Goal: Task Accomplishment & Management: Manage account settings

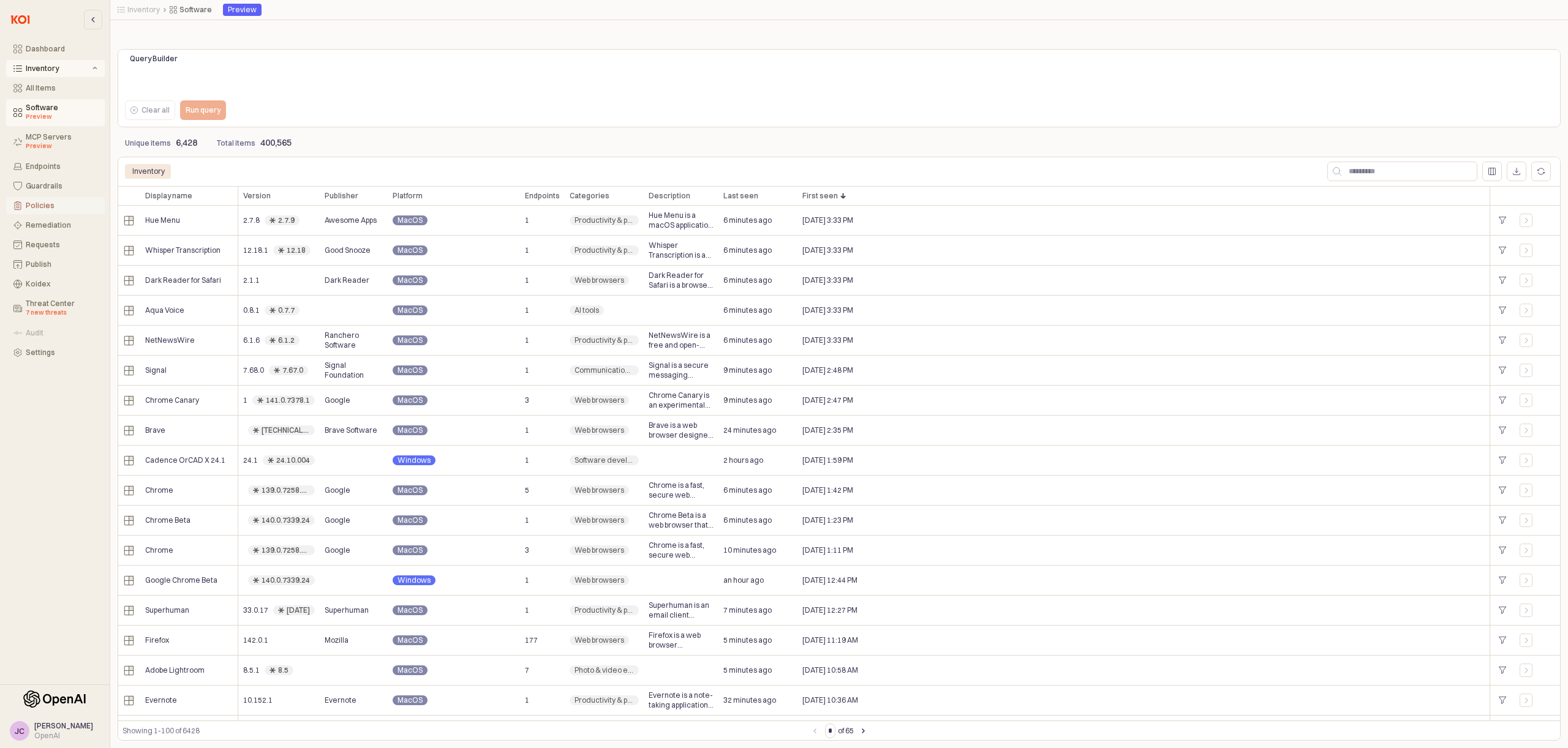
click at [42, 207] on div "Policies" at bounding box center [61, 206] width 72 height 9
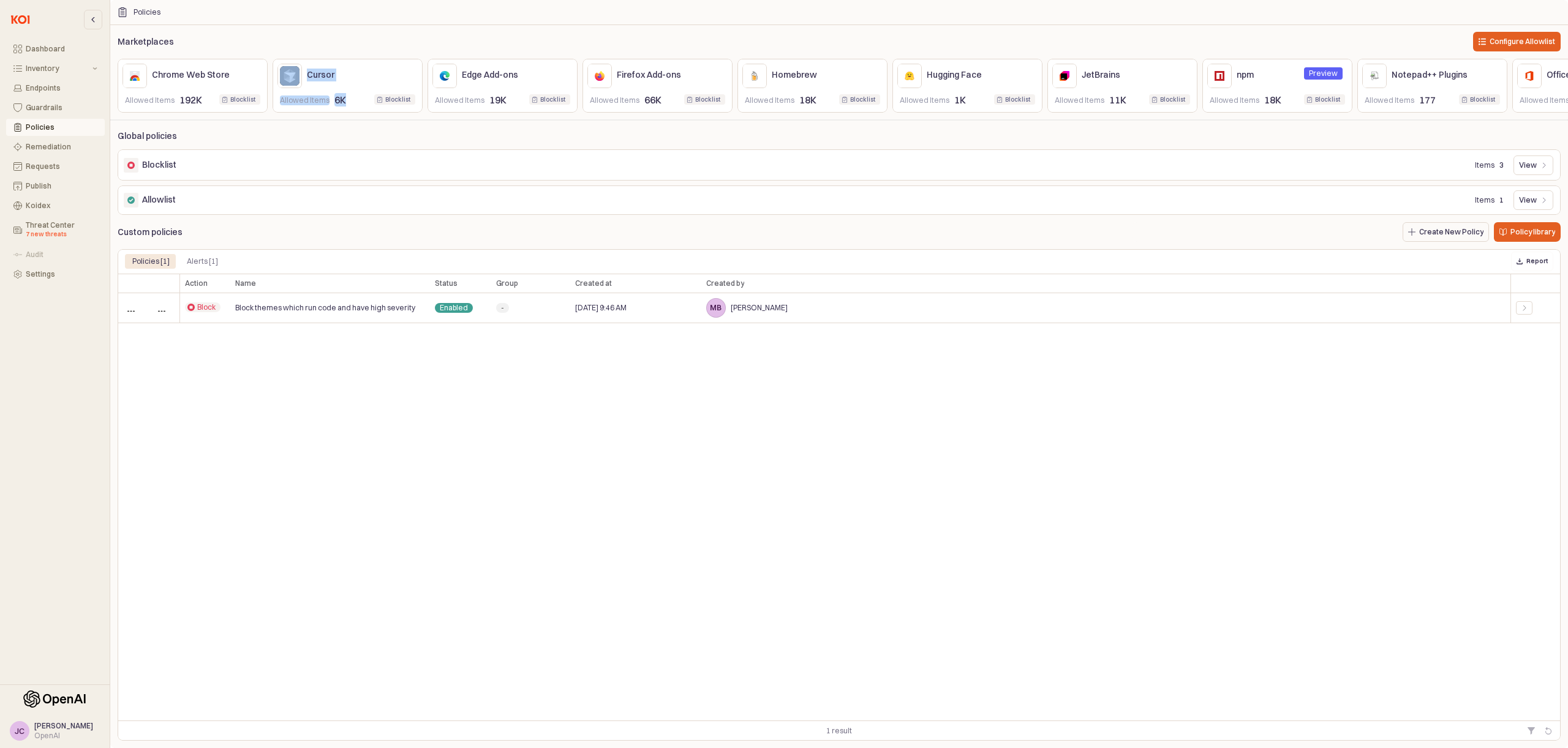
drag, startPoint x: 334, startPoint y: 111, endPoint x: 354, endPoint y: 114, distance: 20.2
click at [354, 112] on div "Chrome Web Store Allowed Items 192K Blocklist Blocklist Cursor Allowed Items 6K…" at bounding box center [839, 86] width 1458 height 54
click at [44, 315] on div "Dashboard Inventory Endpoints Guardrails Policies Remediation Requests Publish …" at bounding box center [55, 342] width 109 height 675
click at [45, 277] on div "Settings" at bounding box center [61, 275] width 72 height 9
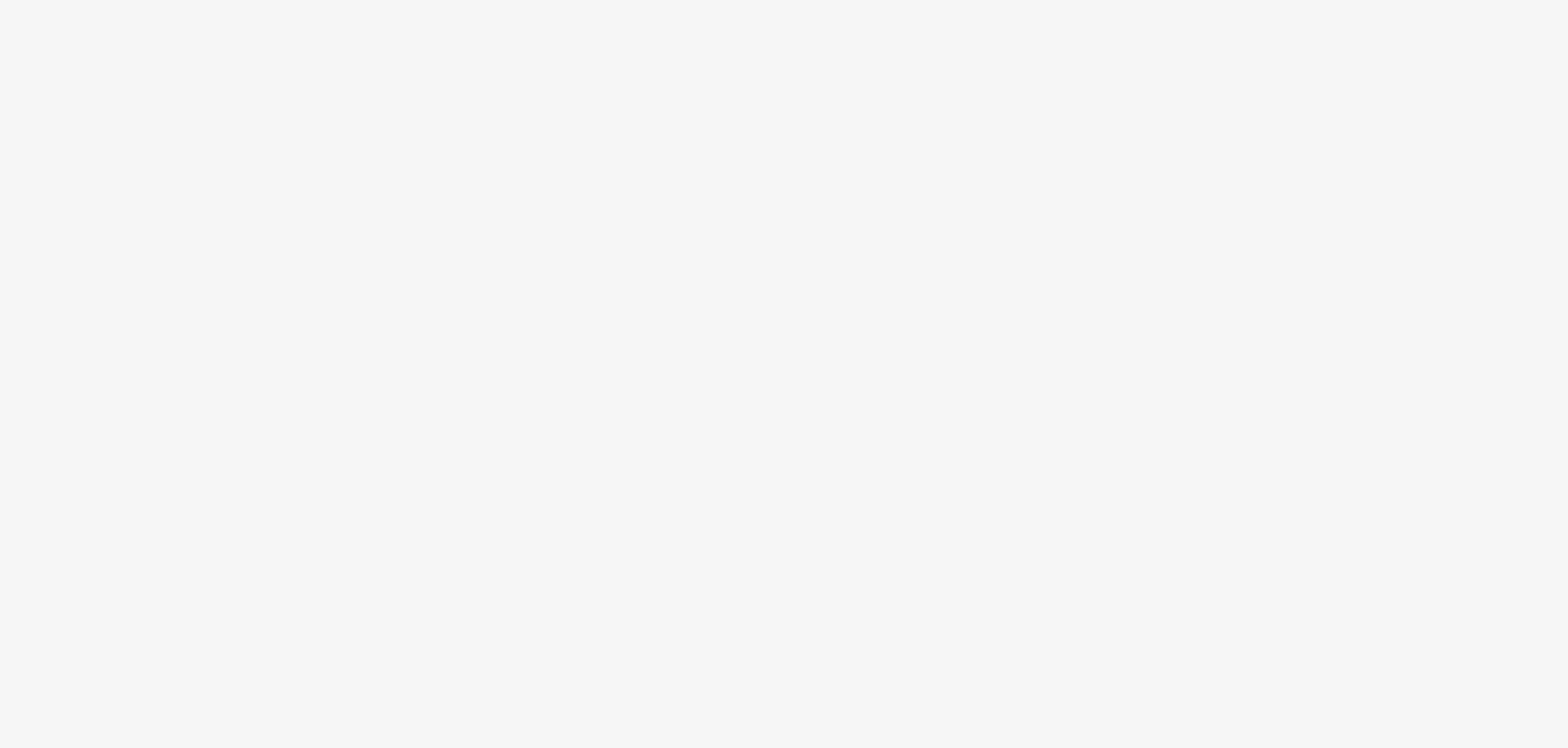
click at [60, 222] on div "App Frame" at bounding box center [784, 374] width 1568 height 748
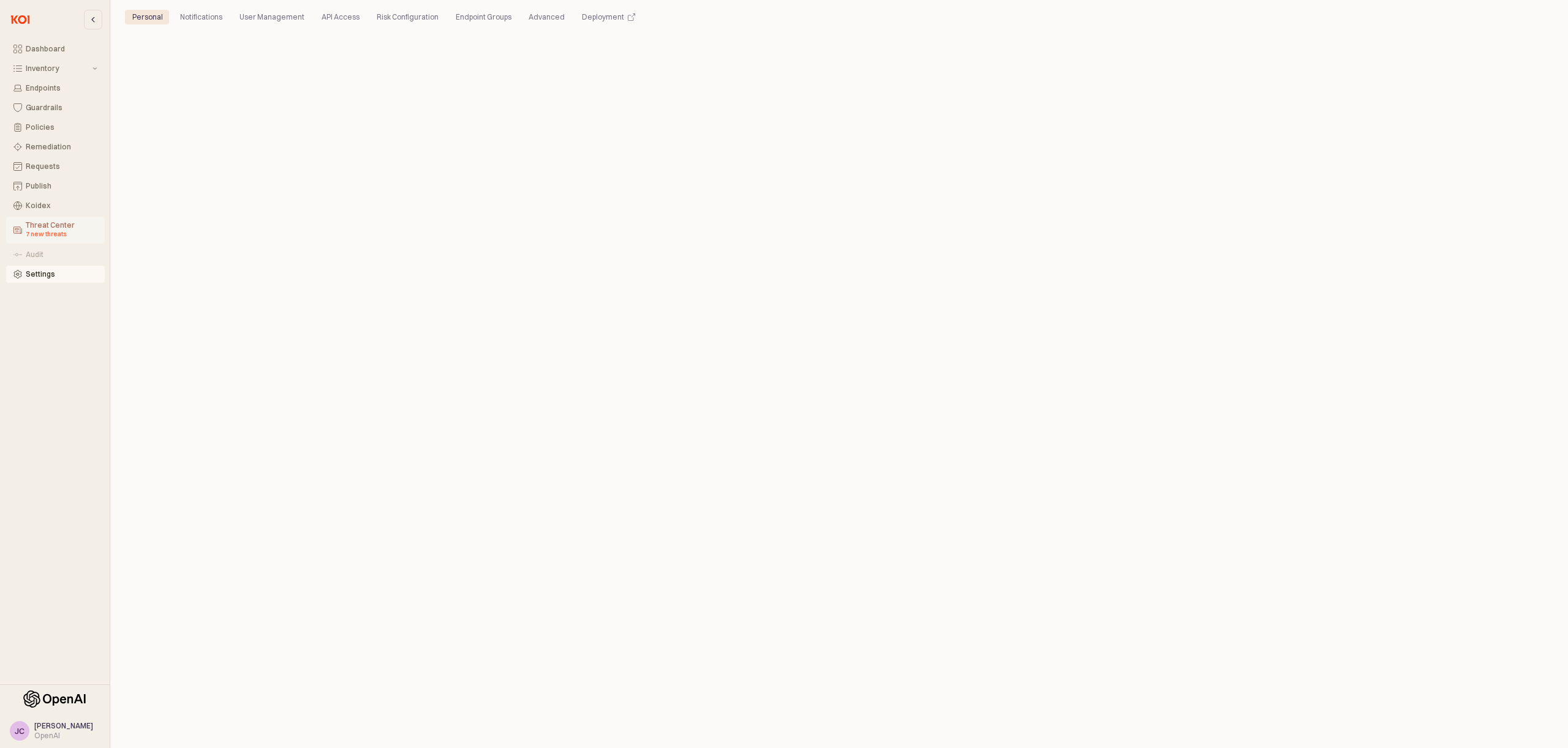
click at [50, 228] on div "Threat Center 7 new threats" at bounding box center [61, 230] width 72 height 18
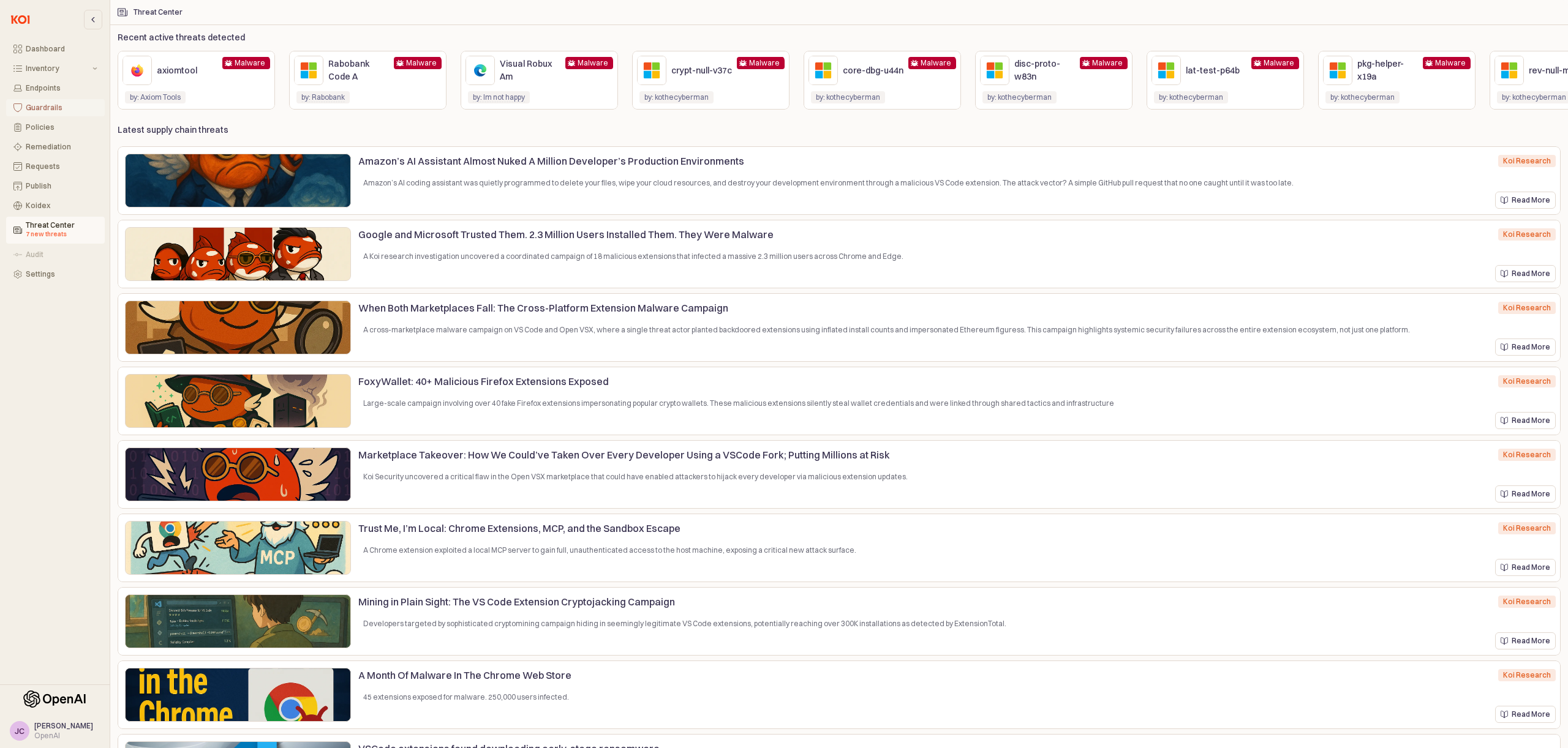
click at [42, 109] on div "Guardrails" at bounding box center [61, 107] width 72 height 9
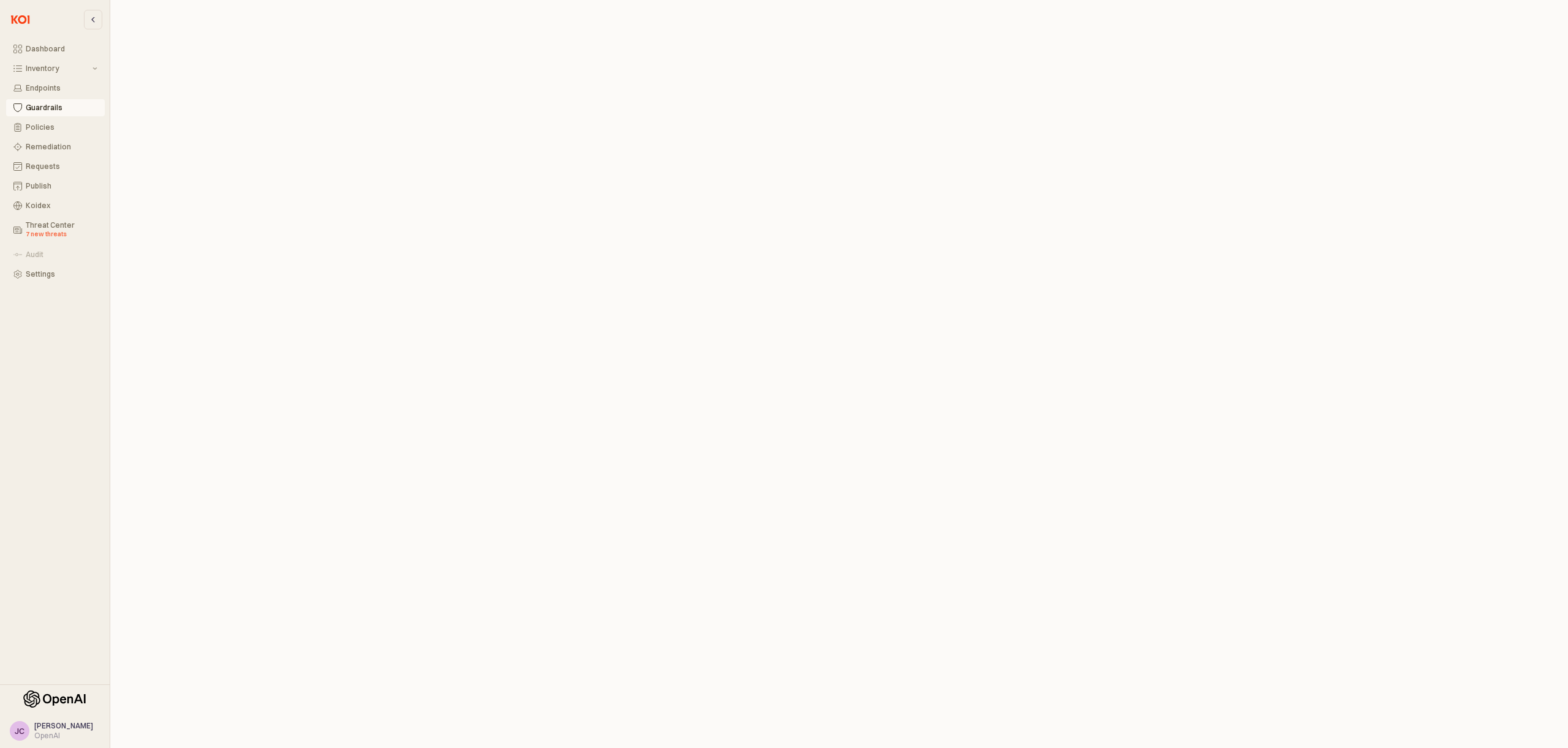
scroll to position [3, 0]
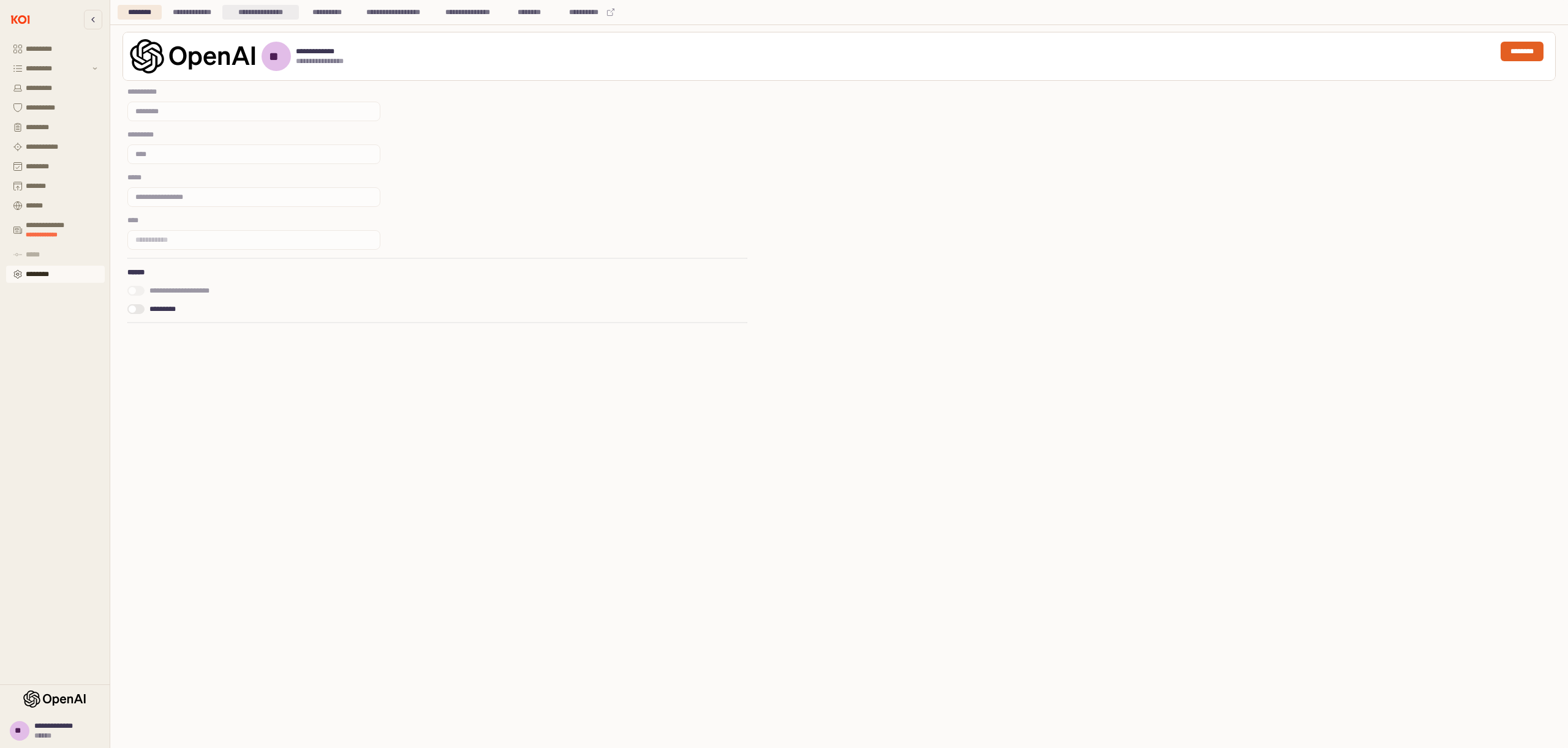
click at [255, 7] on div "**********" at bounding box center [261, 12] width 62 height 15
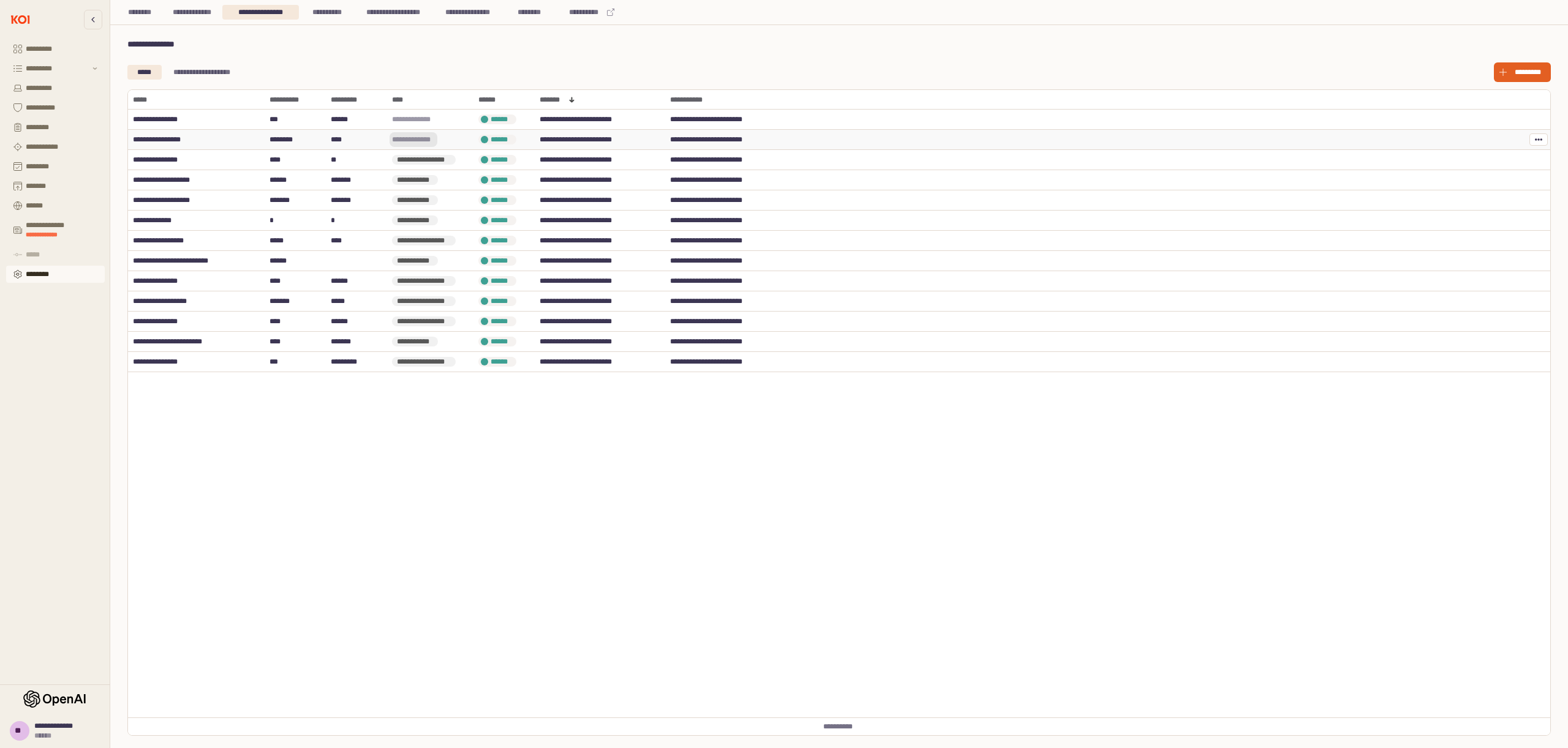
click at [429, 142] on span "**********" at bounding box center [414, 139] width 43 height 10
click at [443, 193] on div "Full access to portal including settings and audit log" at bounding box center [450, 200] width 100 height 29
click at [437, 138] on div "**********" at bounding box center [424, 139] width 64 height 10
click at [876, 698] on button "****" at bounding box center [877, 702] width 26 height 15
click at [47, 122] on button "********" at bounding box center [55, 127] width 99 height 17
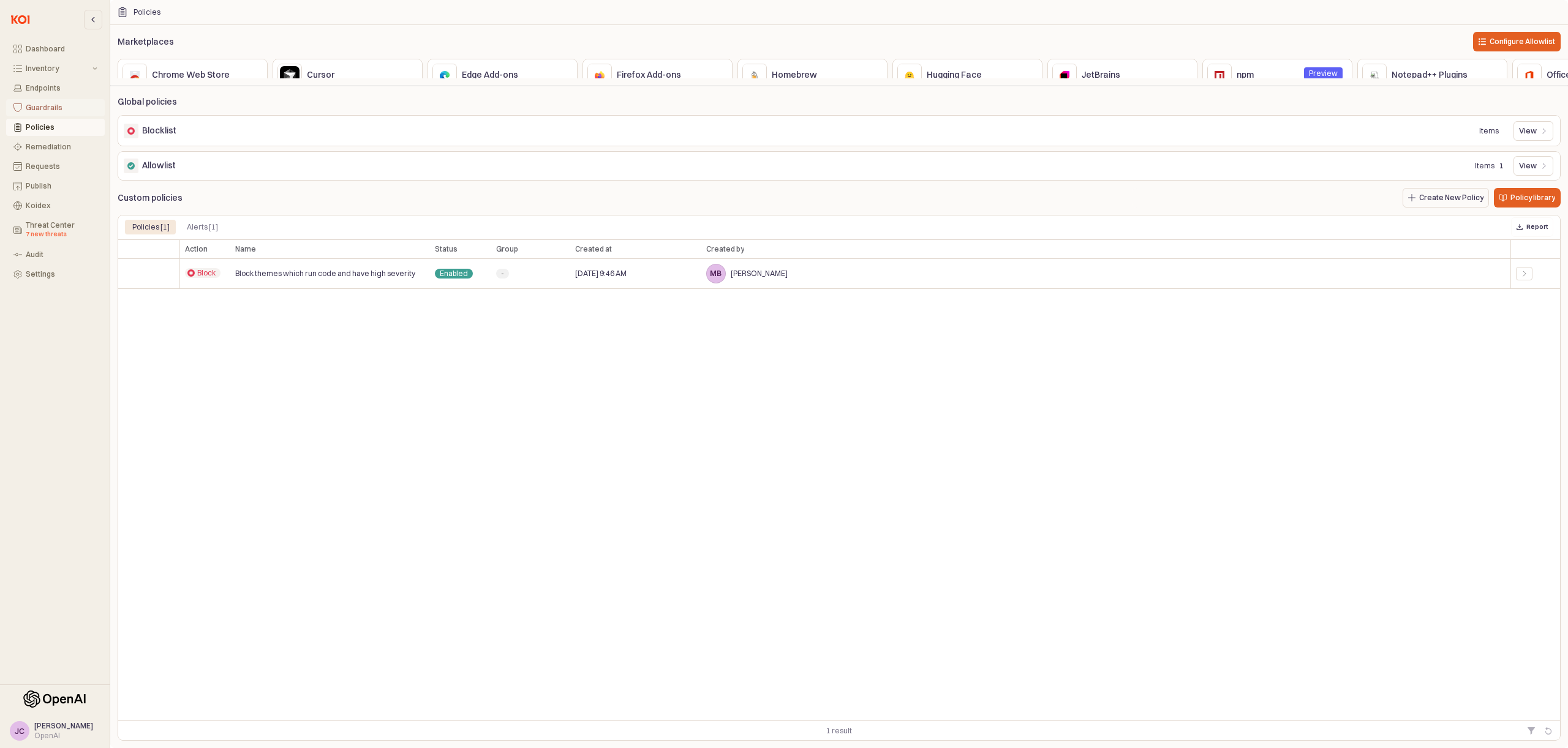
click at [44, 109] on div "Guardrails" at bounding box center [61, 107] width 72 height 9
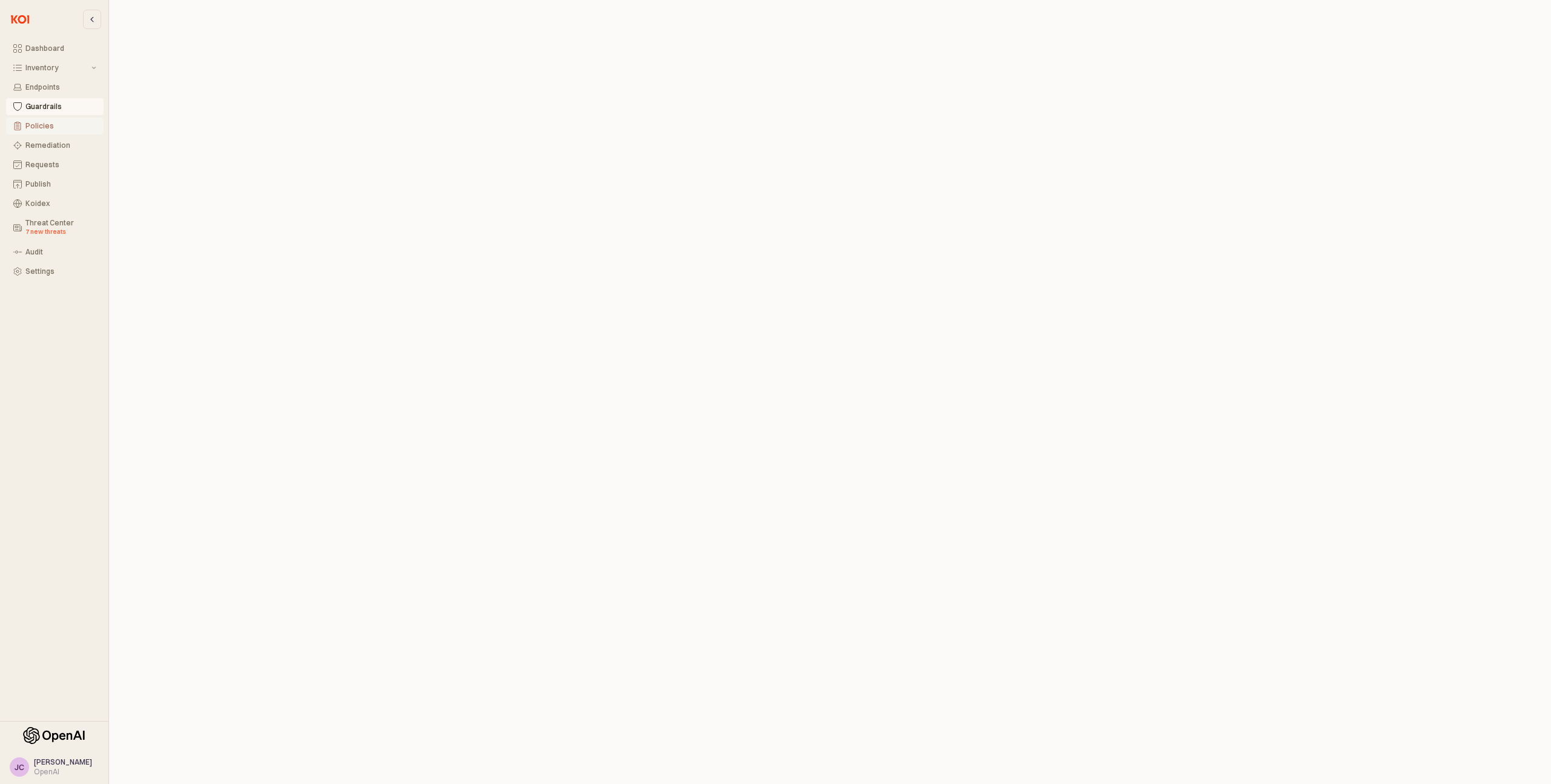
click at [53, 125] on div "Policies" at bounding box center [61, 126] width 71 height 9
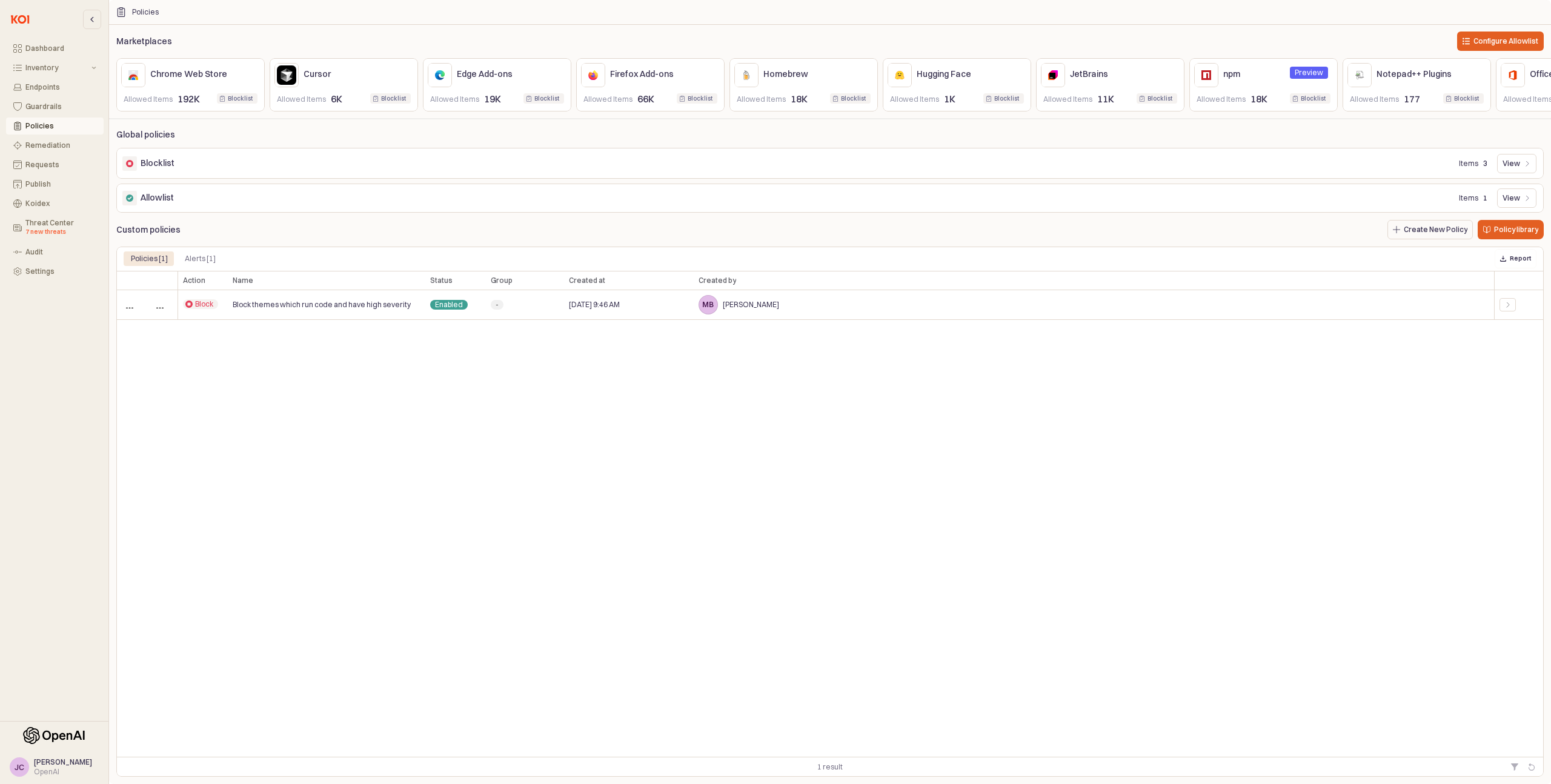
click at [250, 210] on div "Allowlist Items 1 View" at bounding box center [830, 198] width 1423 height 24
click at [1516, 200] on p "View" at bounding box center [1511, 198] width 18 height 10
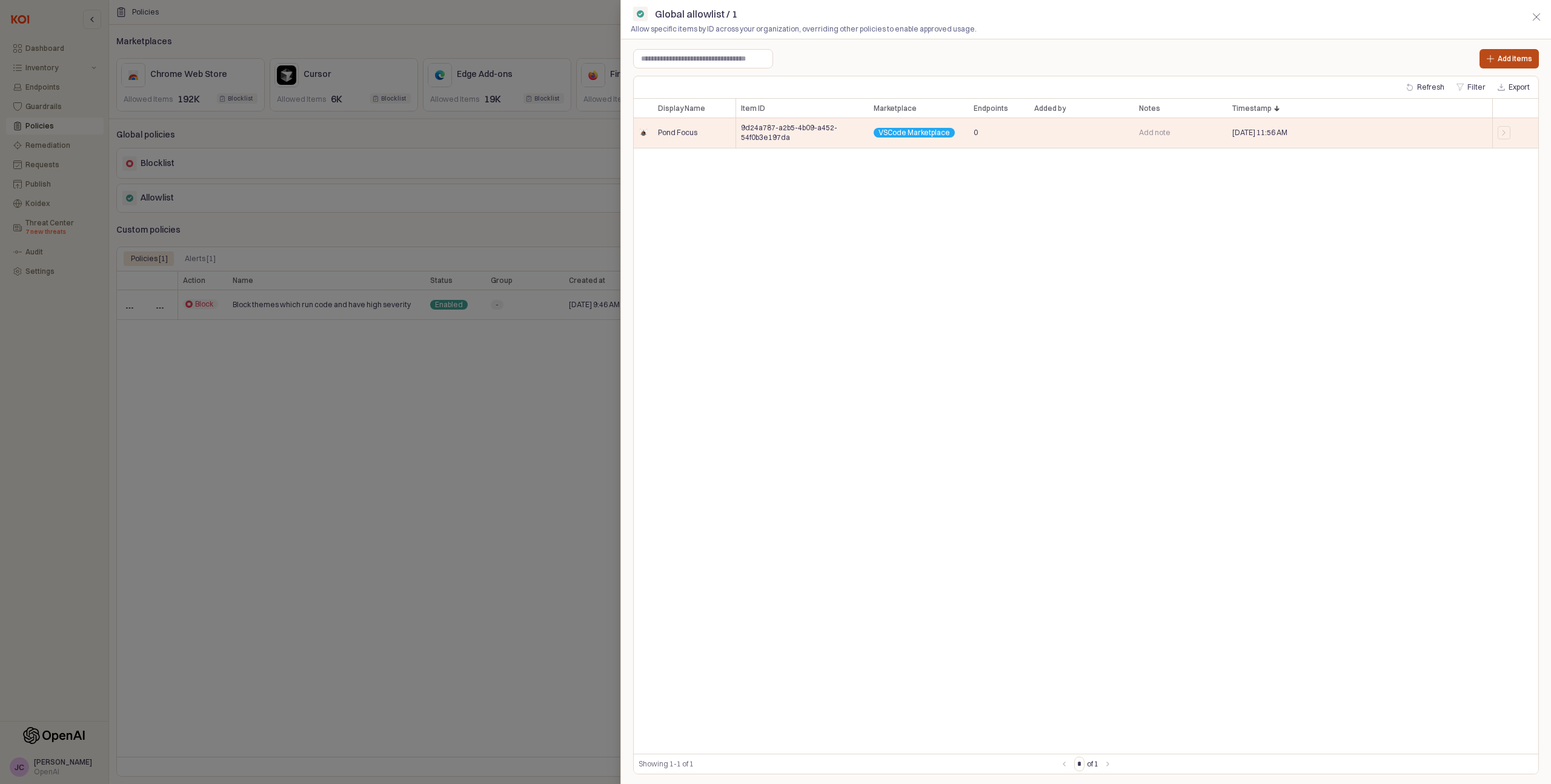
click at [1498, 57] on p "Add items" at bounding box center [1515, 59] width 35 height 10
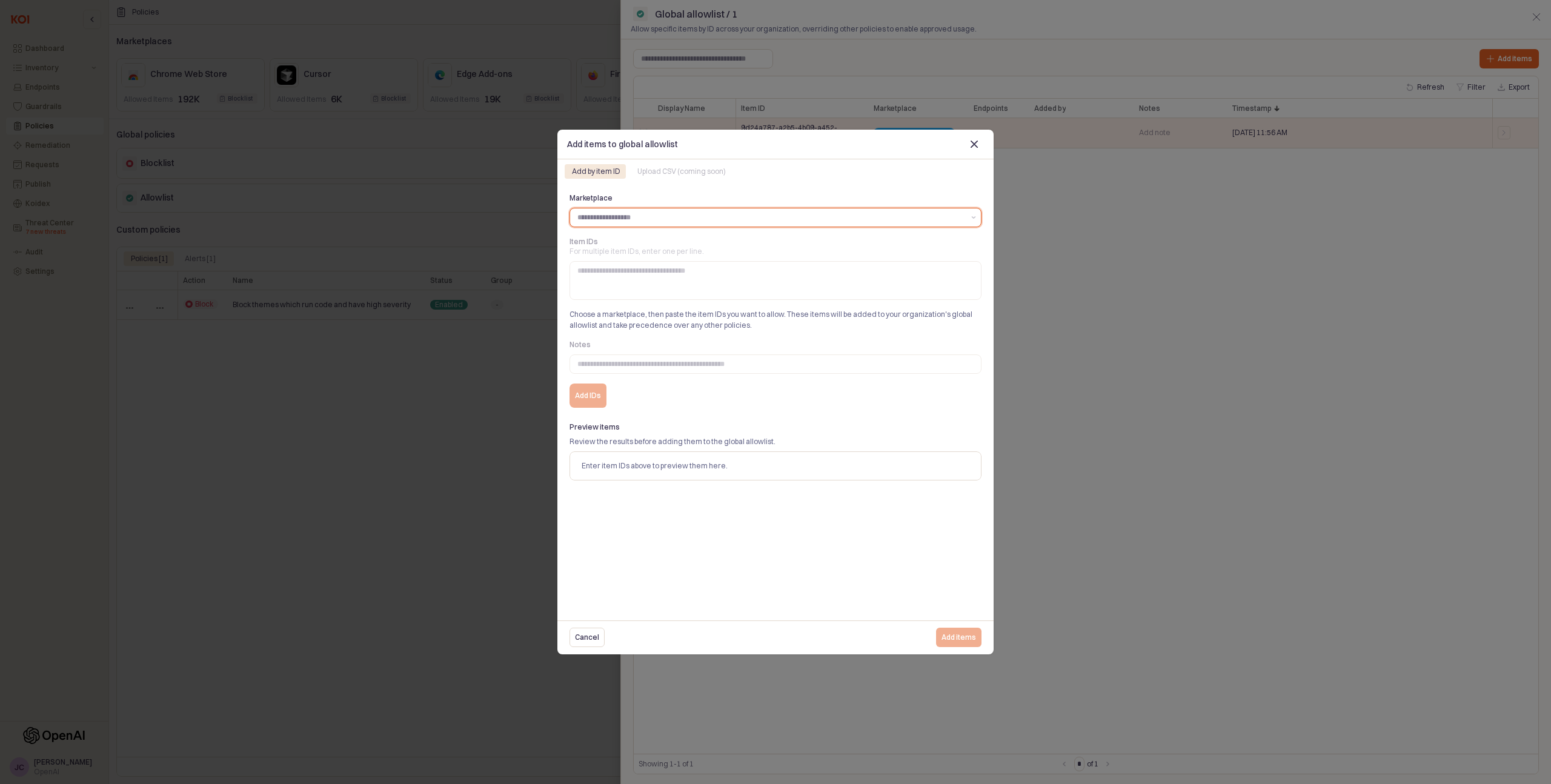
click at [672, 224] on div at bounding box center [768, 218] width 396 height 18
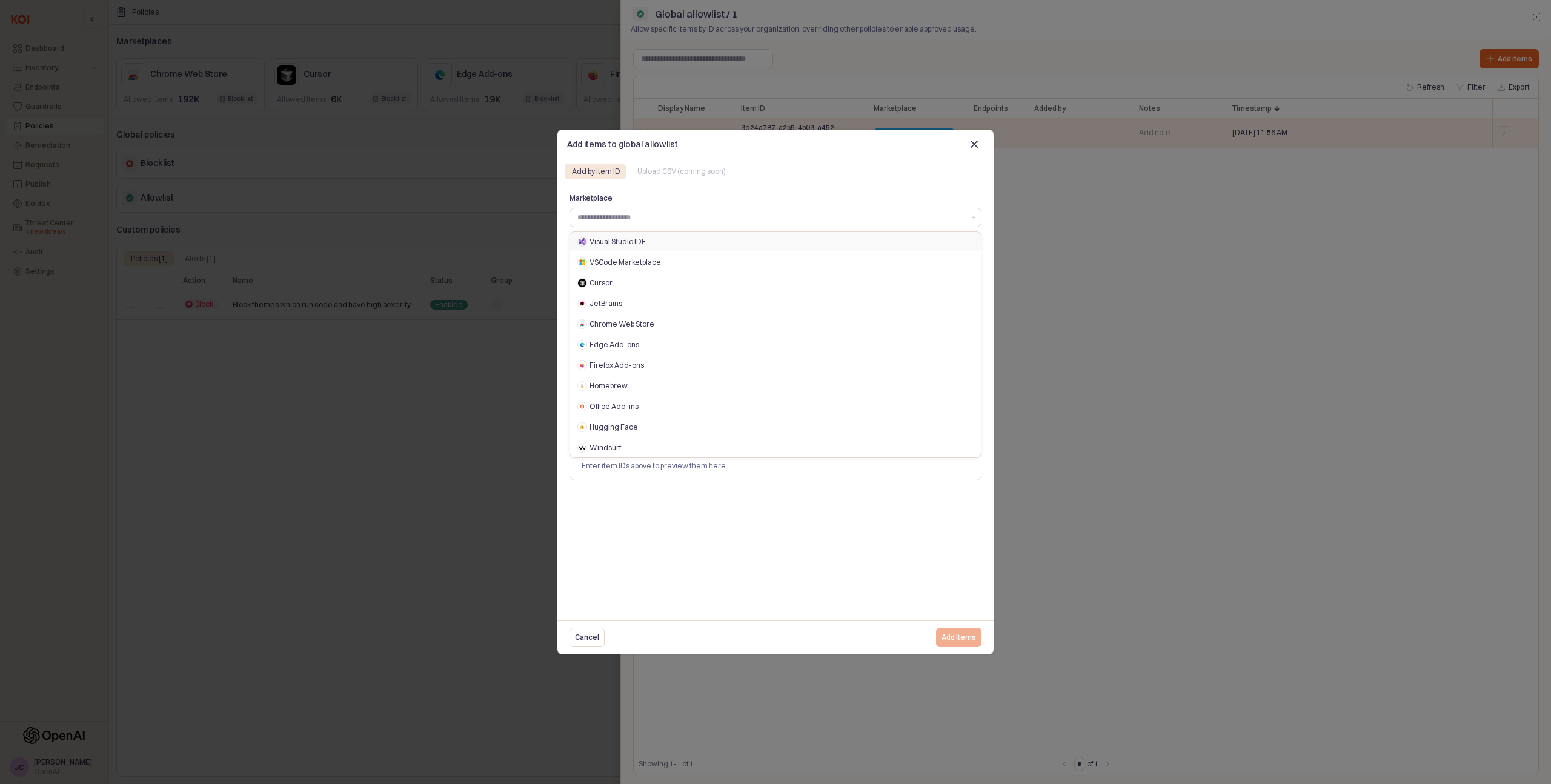
click at [1260, 300] on div at bounding box center [776, 392] width 1551 height 784
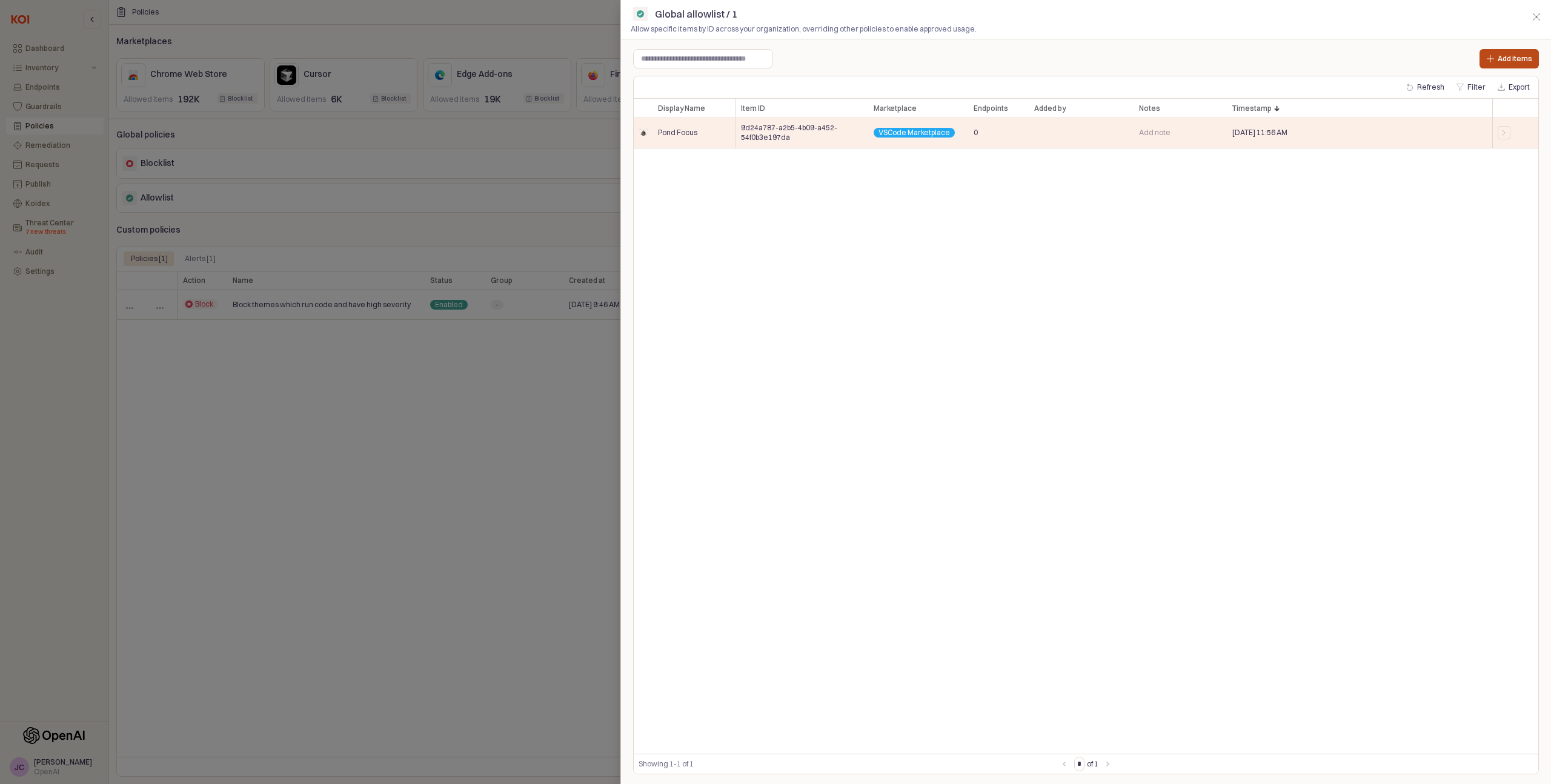
click at [1499, 59] on p "Add items" at bounding box center [1515, 59] width 35 height 10
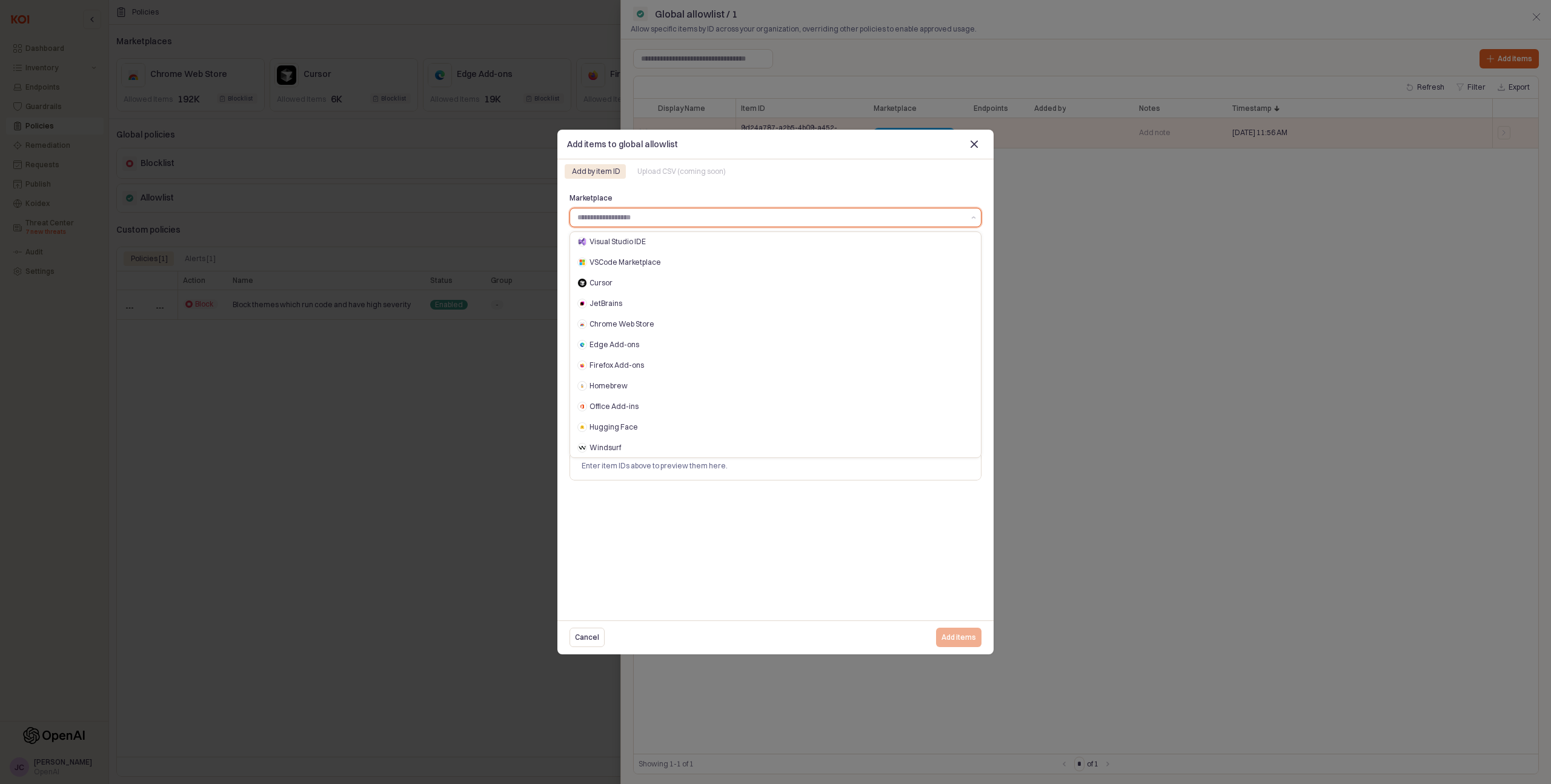
click at [924, 222] on input "Marketplace" at bounding box center [771, 218] width 387 height 12
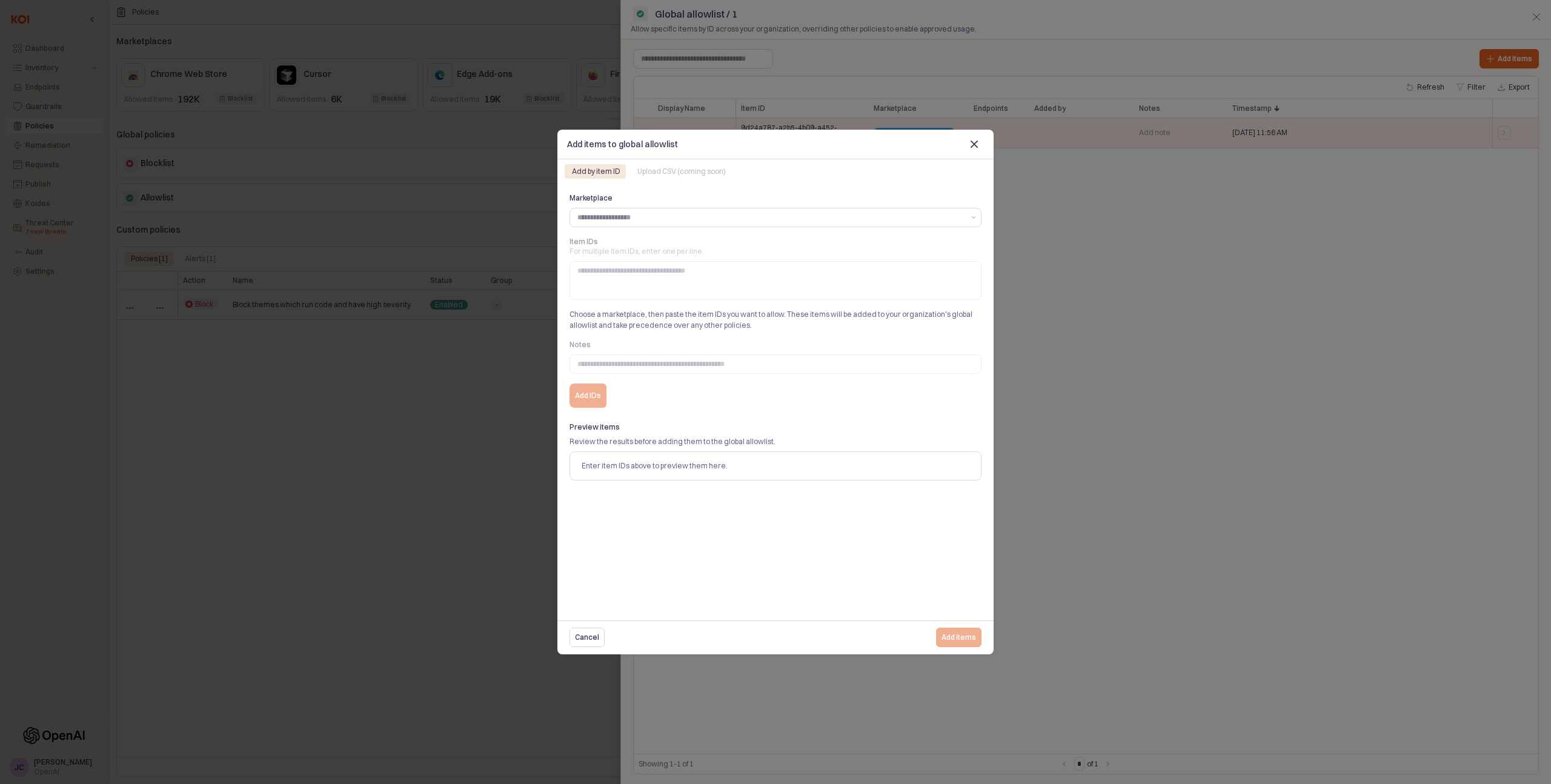
click at [696, 541] on div "Marketplace Item IDs For multiple item IDs, enter one per line. Choose a market…" at bounding box center [776, 396] width 422 height 411
click at [694, 466] on p "Enter item IDs above to preview them here." at bounding box center [655, 466] width 146 height 11
click at [684, 163] on div "Add by item ID Upload CSV (coming soon)" at bounding box center [776, 171] width 422 height 19
click at [978, 143] on div "Close" at bounding box center [974, 144] width 18 height 18
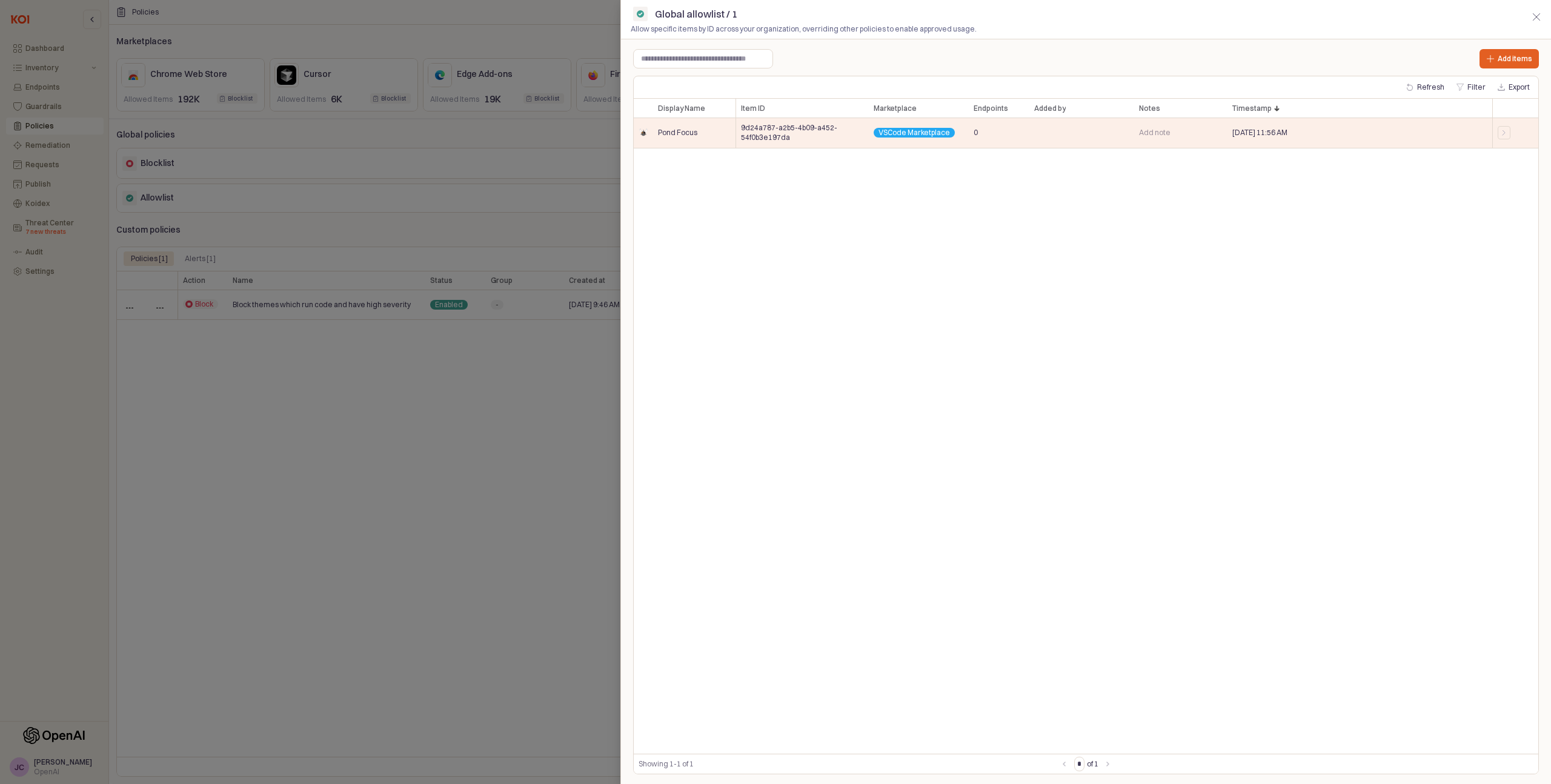
click at [382, 388] on div at bounding box center [776, 392] width 1551 height 784
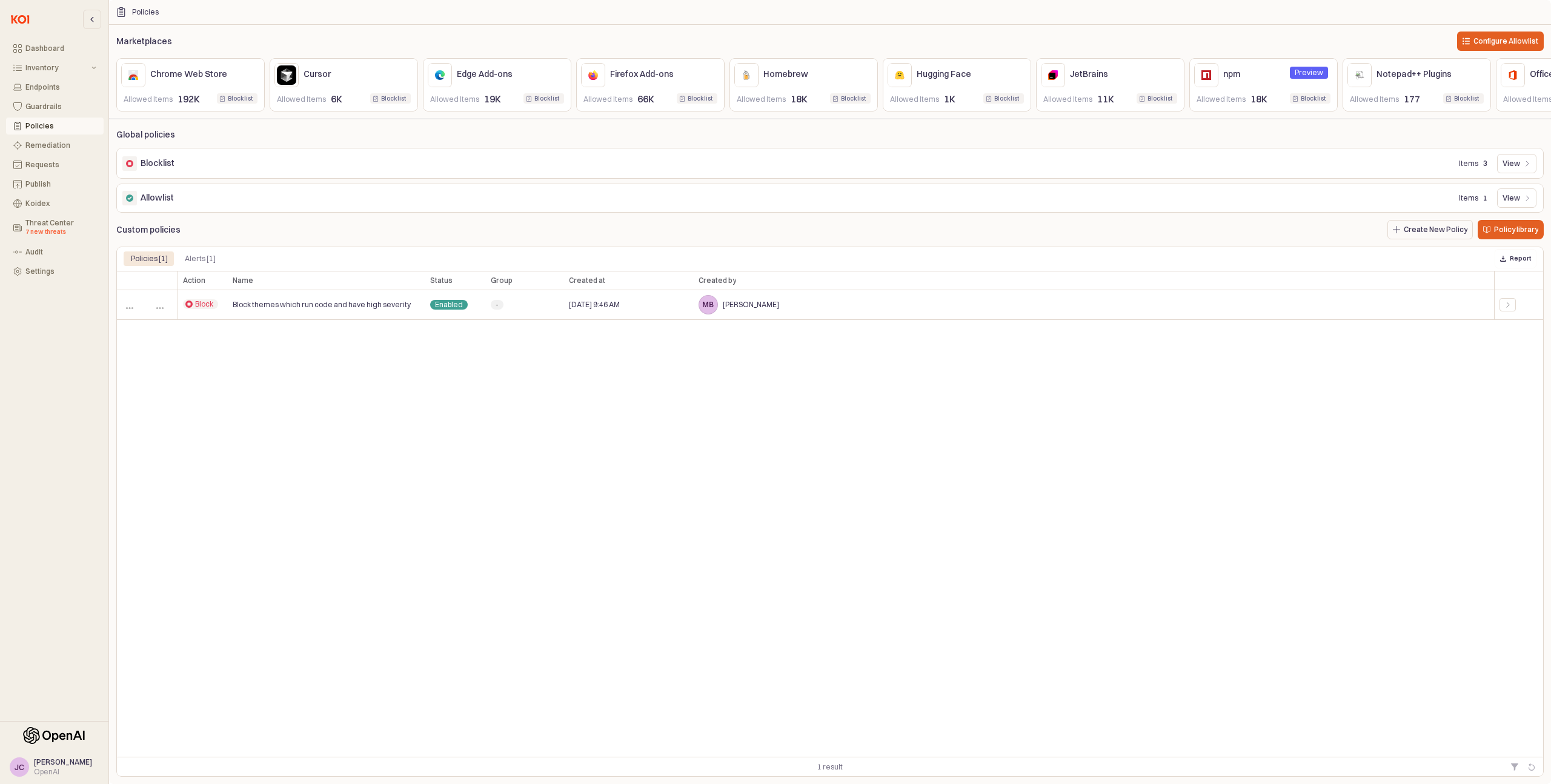
click at [32, 109] on div "Guardrails" at bounding box center [61, 106] width 71 height 9
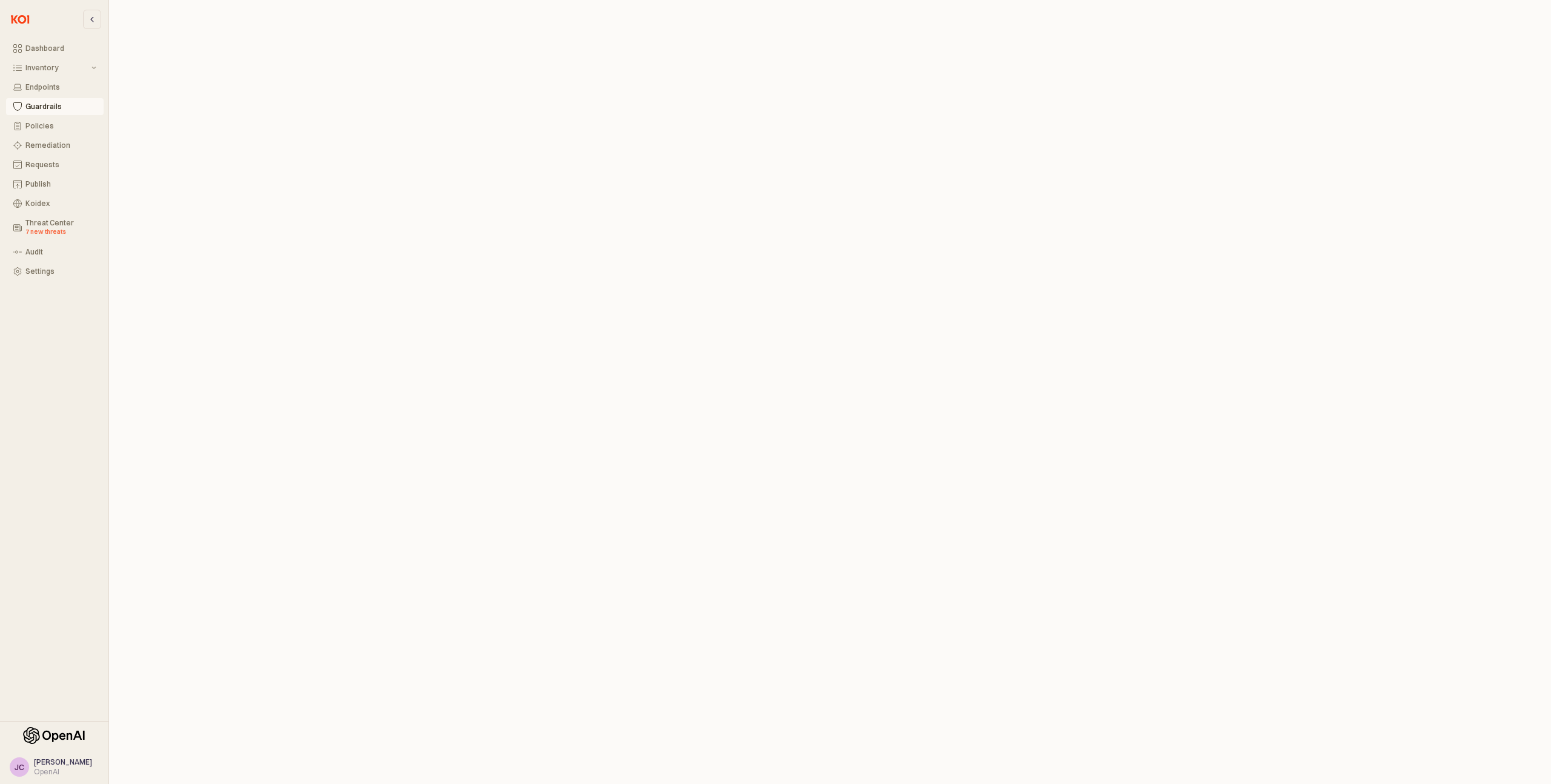
click at [22, 365] on div "Dashboard Inventory Endpoints Guardrails Policies Remediation Requests Publish …" at bounding box center [54, 360] width 108 height 712
click at [50, 145] on div "Remediation" at bounding box center [61, 145] width 71 height 9
click at [41, 223] on div "Threat Center 7 new threats" at bounding box center [61, 228] width 71 height 18
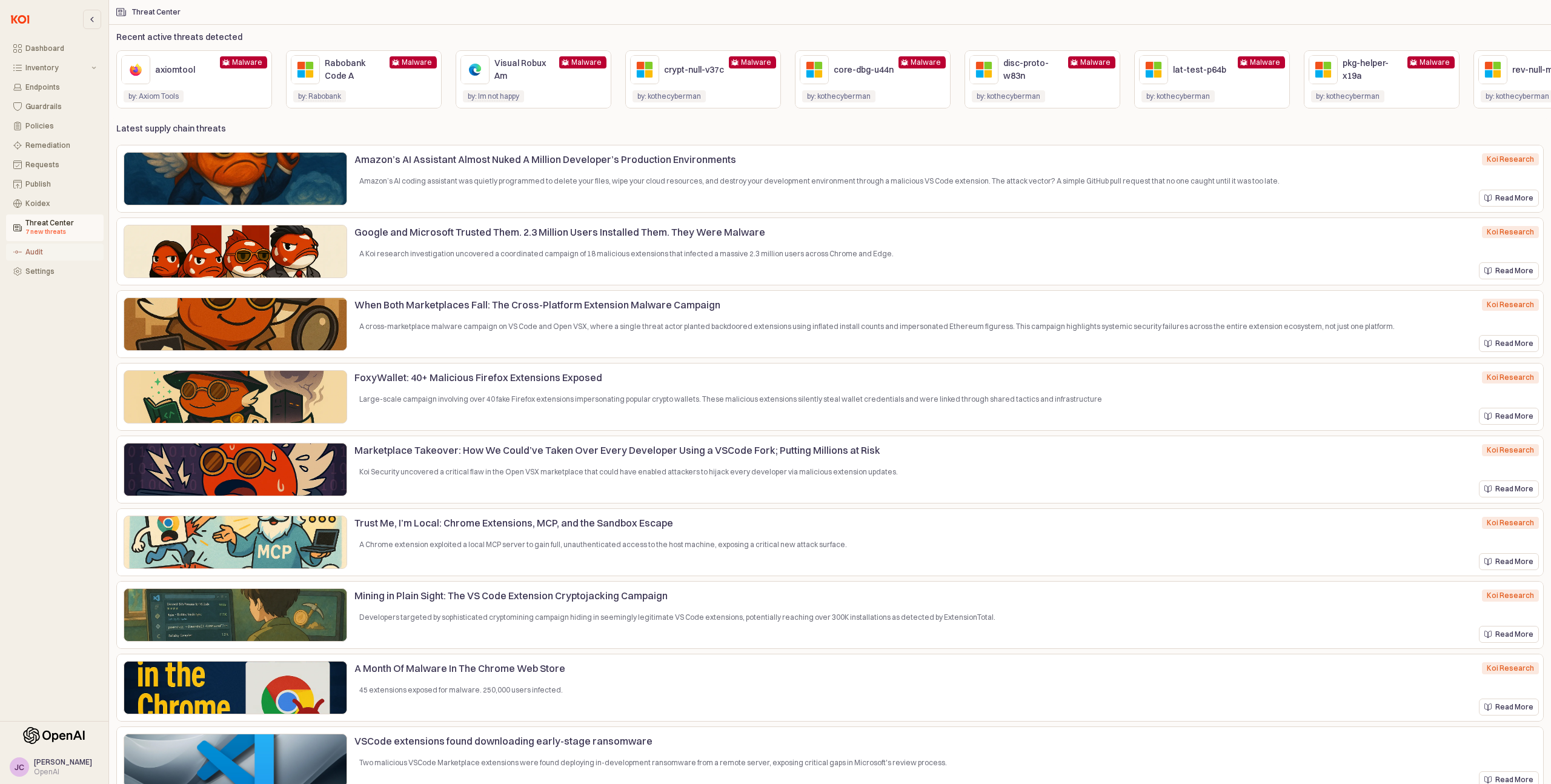
click at [41, 255] on div "Audit" at bounding box center [61, 252] width 71 height 9
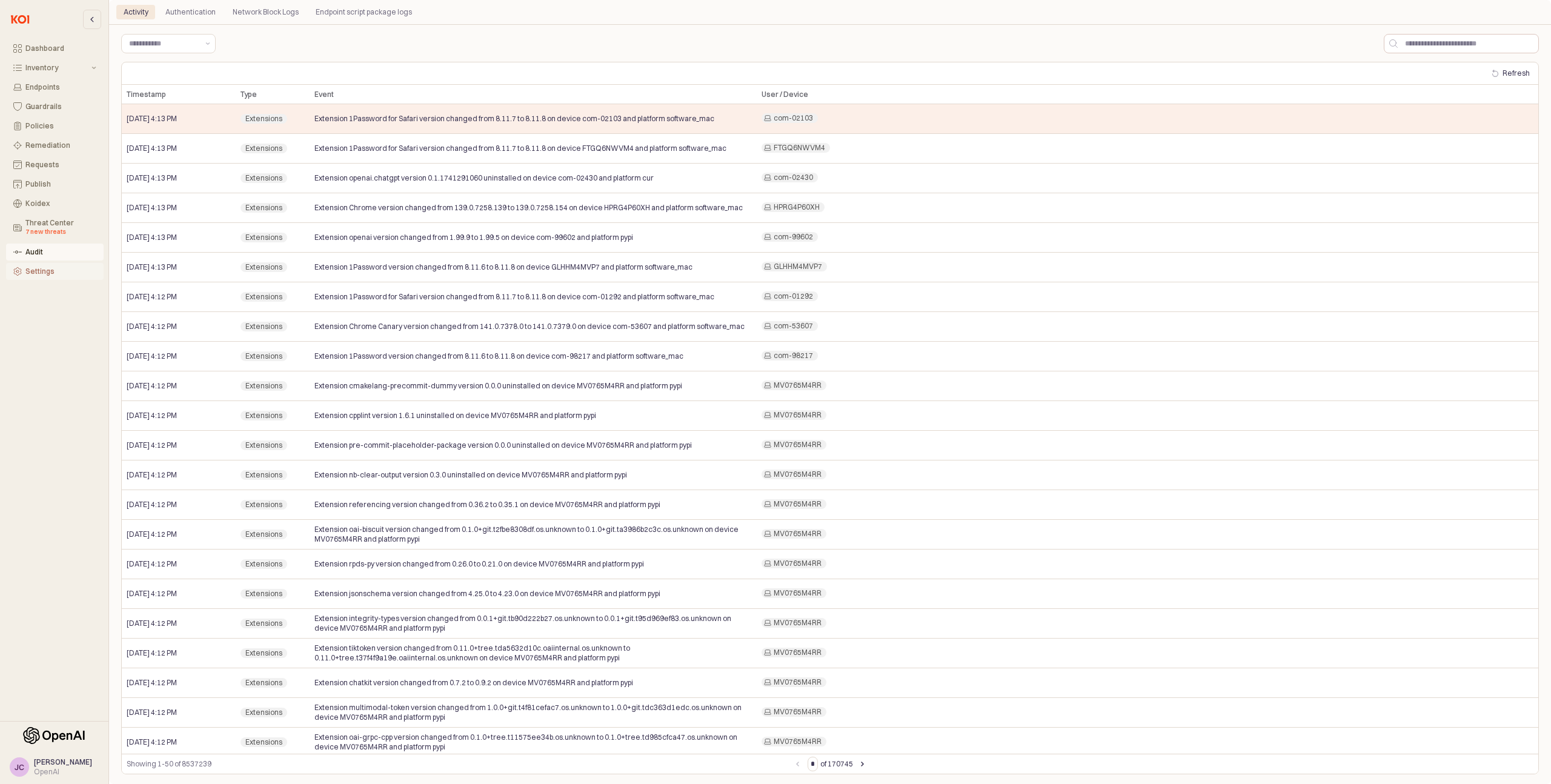
click at [46, 277] on button "Settings" at bounding box center [55, 272] width 98 height 17
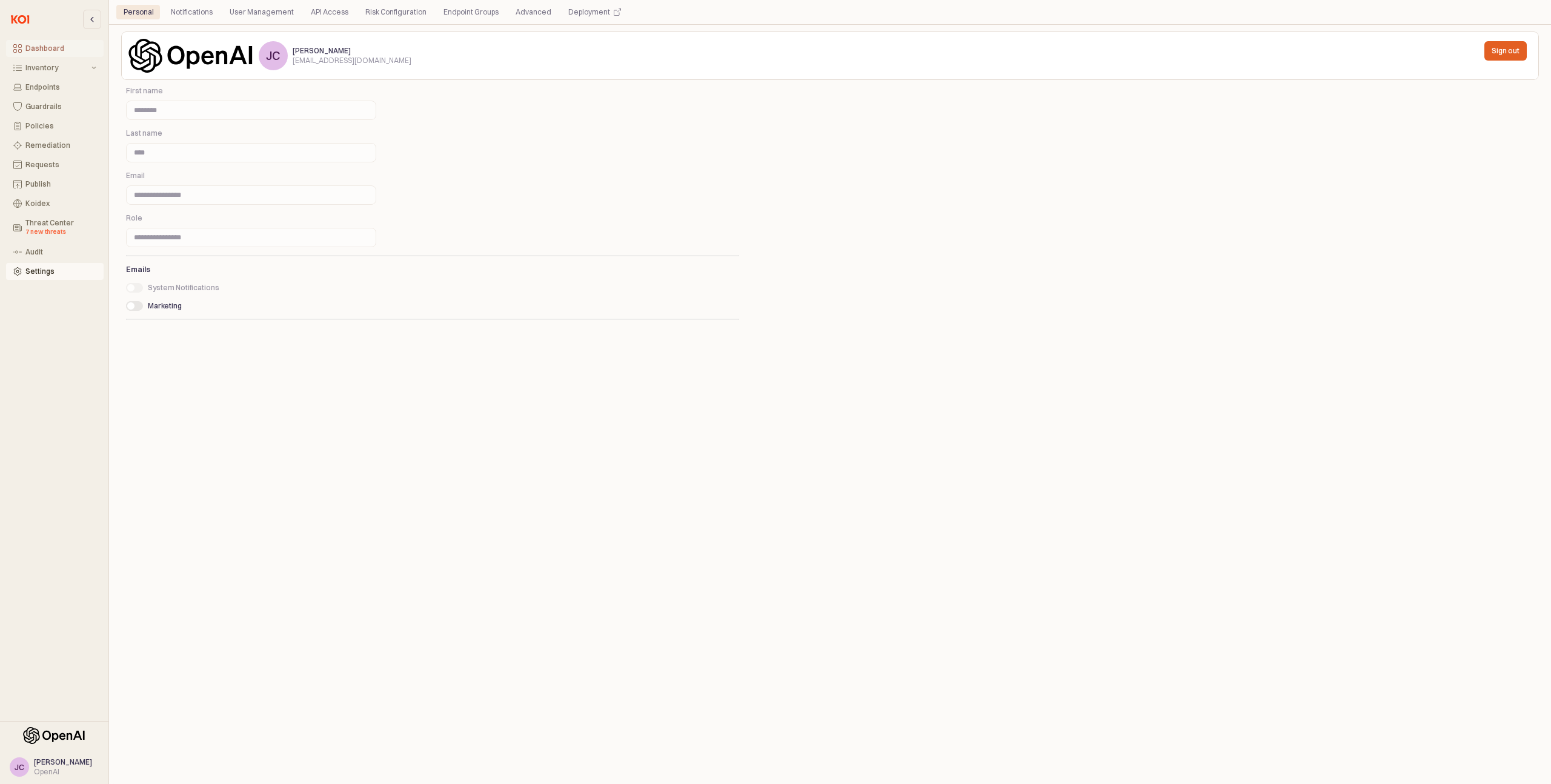
click at [43, 46] on div "Dashboard" at bounding box center [61, 49] width 71 height 9
